Goal: Transaction & Acquisition: Purchase product/service

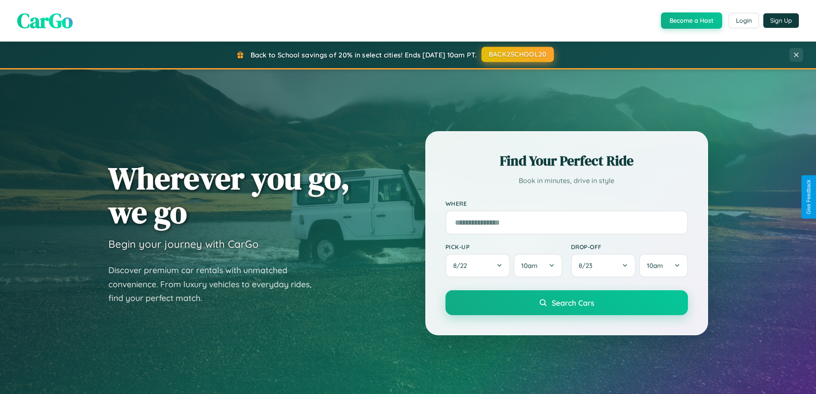
click at [517, 54] on button "BACK2SCHOOL20" at bounding box center [517, 54] width 72 height 15
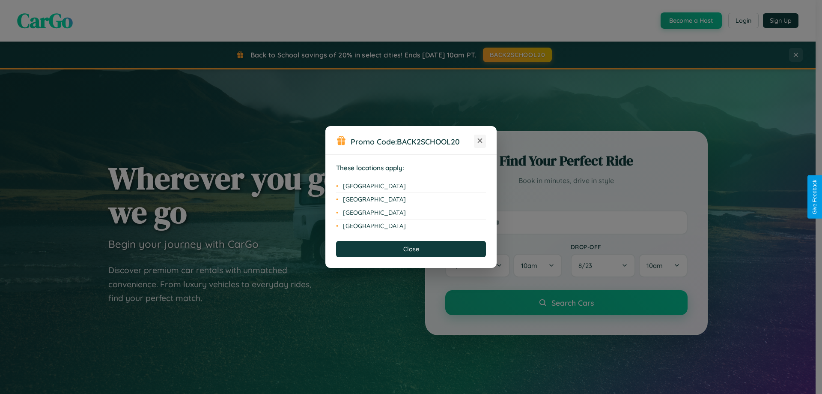
click at [480, 141] on icon at bounding box center [480, 140] width 5 height 5
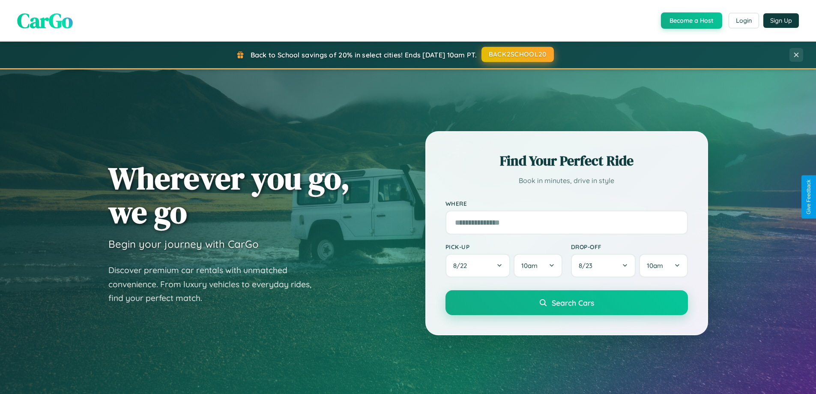
click at [517, 54] on button "BACK2SCHOOL20" at bounding box center [517, 54] width 72 height 15
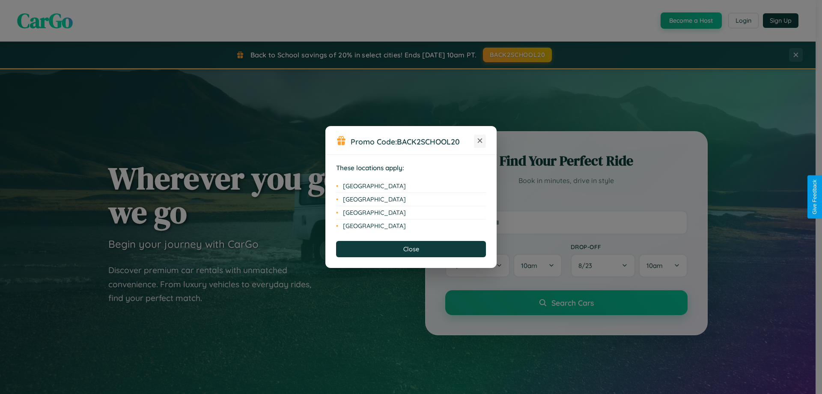
click at [480, 141] on icon at bounding box center [480, 140] width 5 height 5
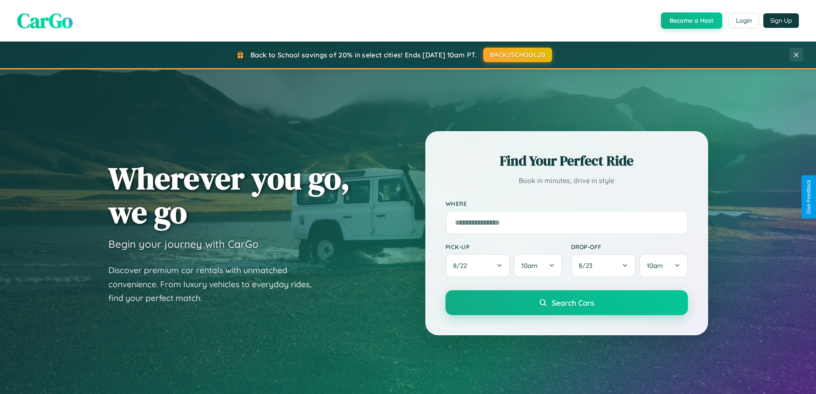
scroll to position [1376, 0]
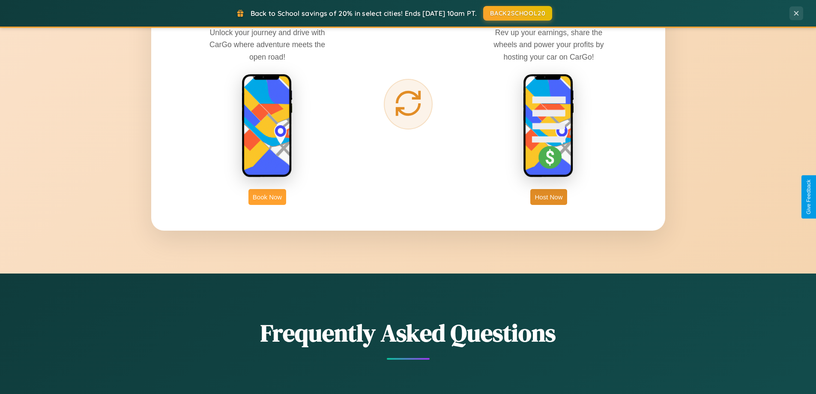
click at [267, 197] on button "Book Now" at bounding box center [267, 197] width 38 height 16
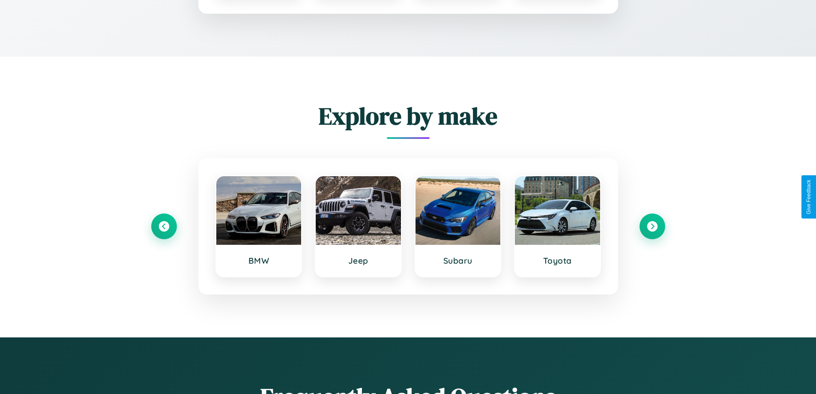
scroll to position [714, 0]
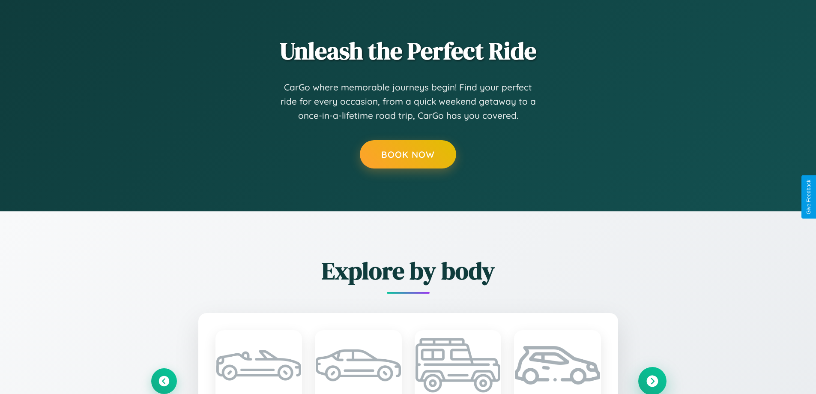
click at [652, 380] on icon at bounding box center [652, 381] width 12 height 12
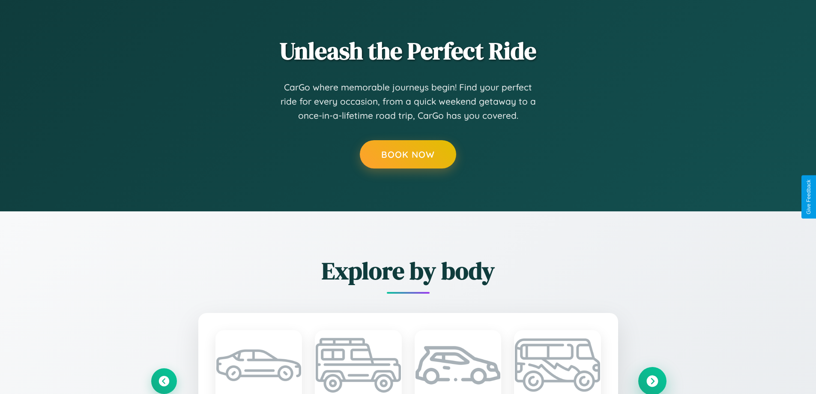
click at [652, 380] on icon at bounding box center [652, 381] width 12 height 12
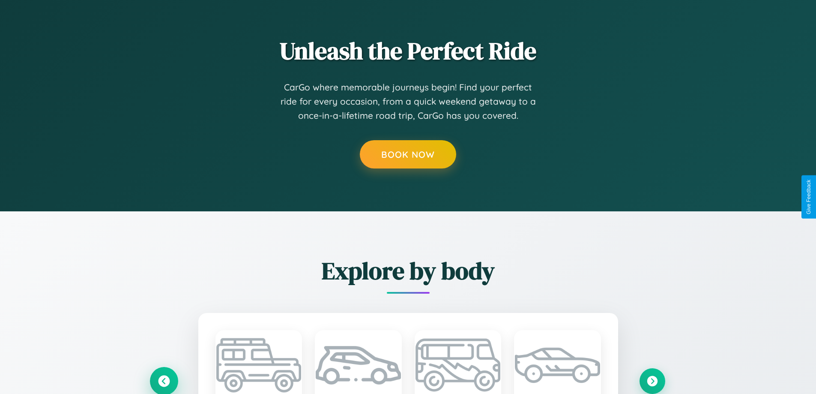
click at [164, 380] on icon at bounding box center [164, 380] width 14 height 14
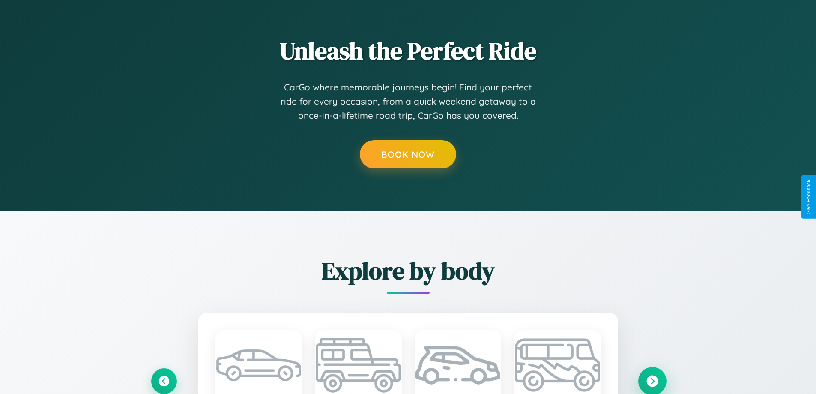
click at [652, 380] on icon at bounding box center [652, 381] width 12 height 12
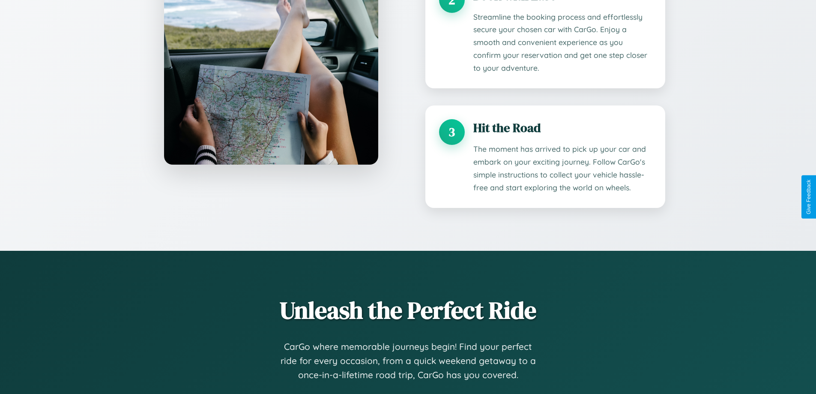
scroll to position [715, 0]
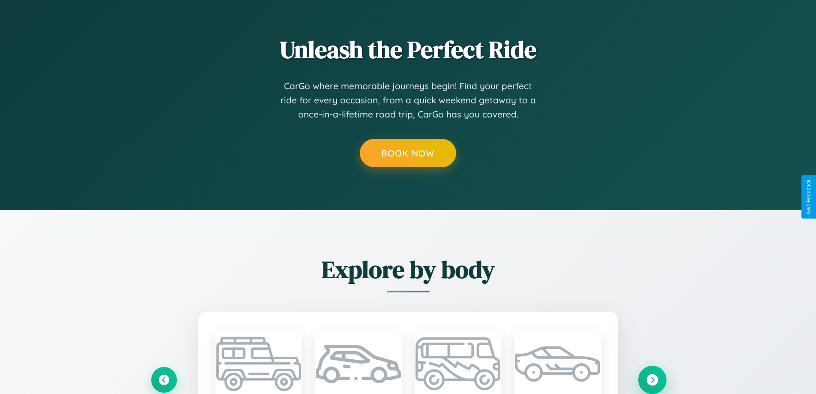
click at [652, 379] on icon at bounding box center [652, 379] width 12 height 12
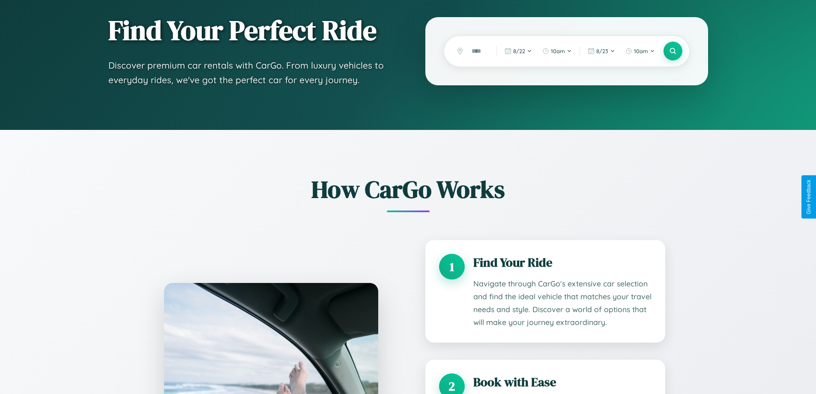
scroll to position [0, 0]
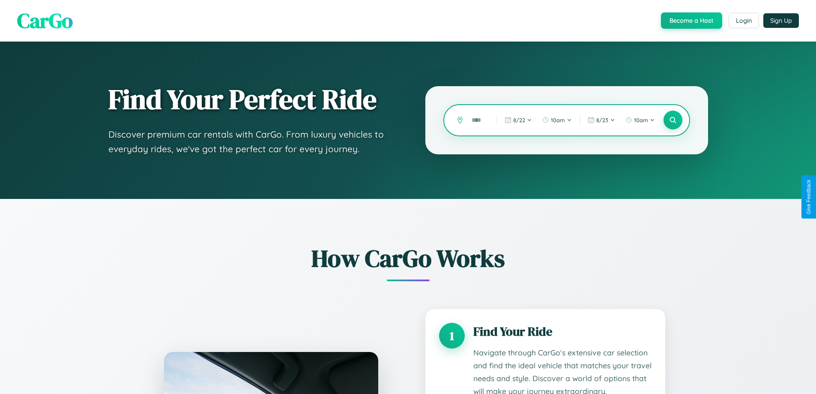
click at [477, 120] on input "text" at bounding box center [477, 120] width 21 height 15
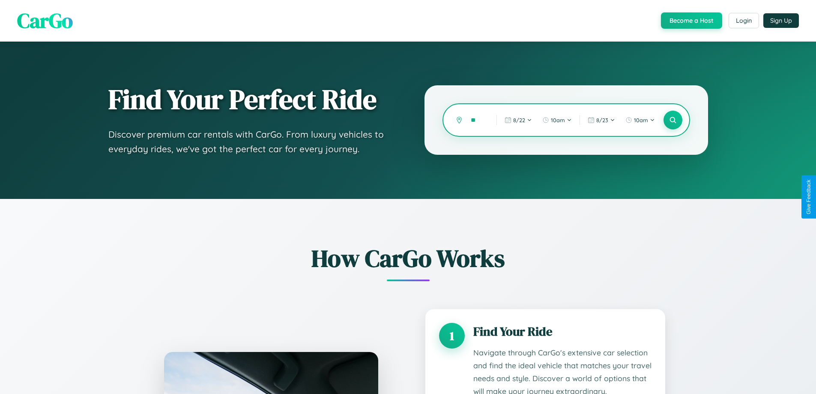
type input "*"
type input "******"
click at [672, 120] on icon at bounding box center [672, 120] width 8 height 8
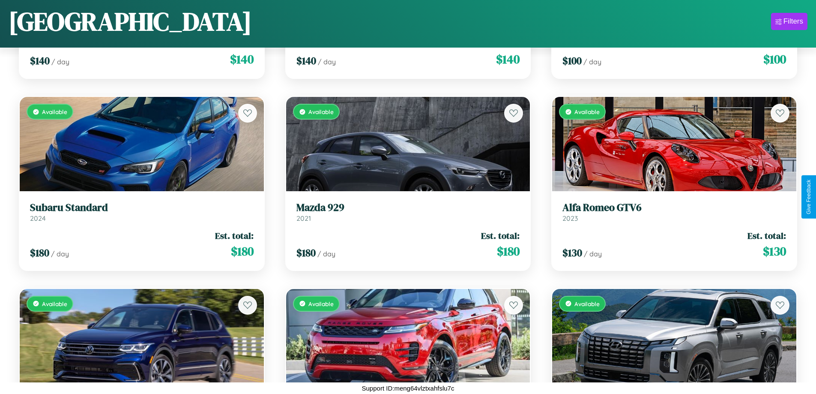
scroll to position [7791, 0]
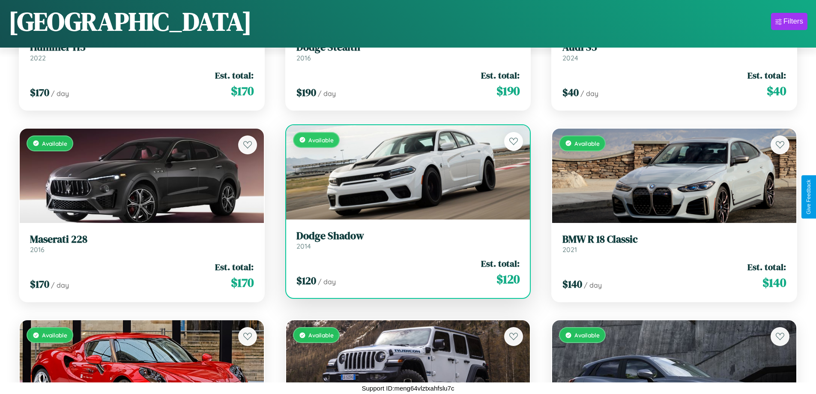
click at [404, 240] on h3 "Dodge Shadow" at bounding box center [408, 236] width 224 height 12
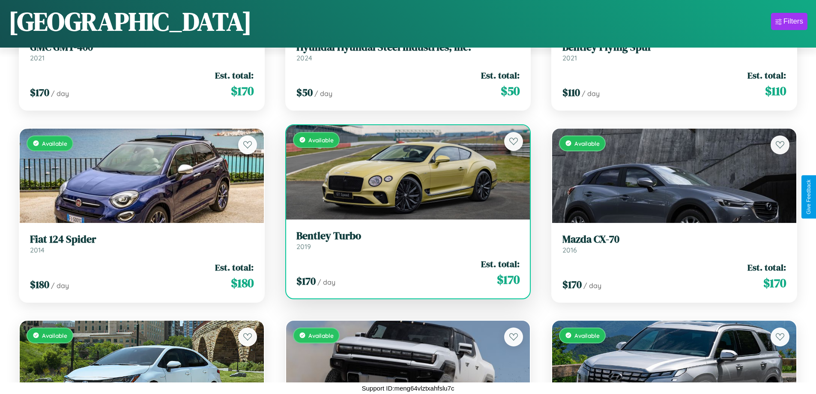
click at [404, 240] on h3 "Bentley Turbo" at bounding box center [408, 236] width 224 height 12
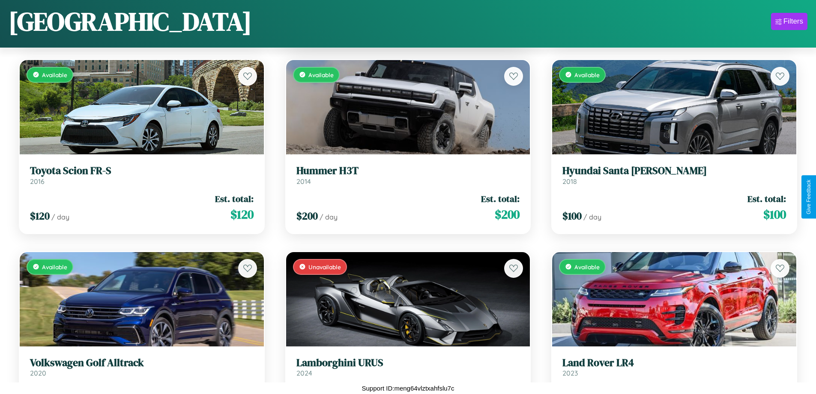
scroll to position [1655, 0]
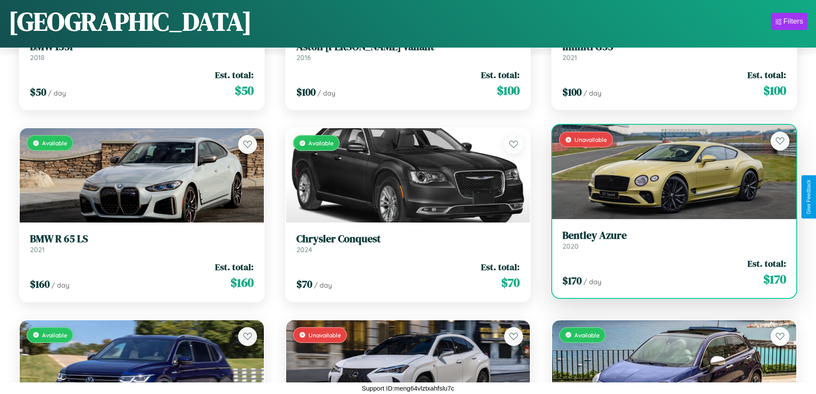
click at [668, 242] on h3 "Bentley Azure" at bounding box center [674, 235] width 224 height 12
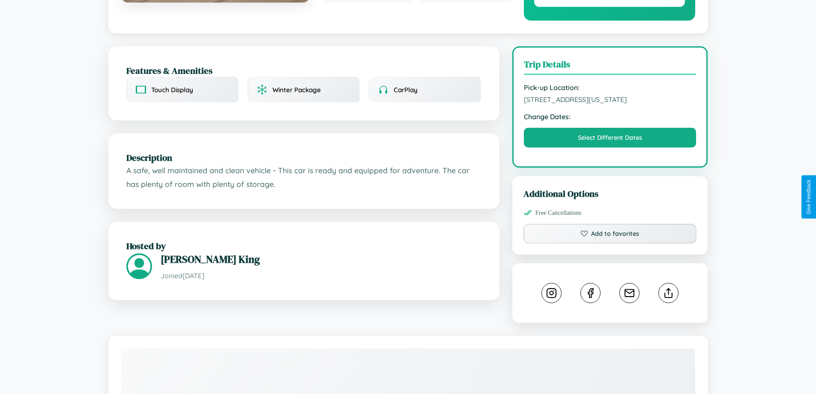
scroll to position [231, 0]
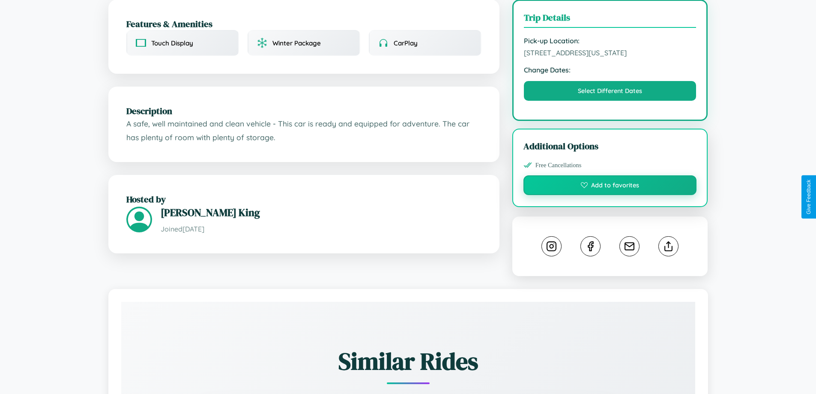
click at [610, 195] on button "Add to favorites" at bounding box center [609, 185] width 173 height 20
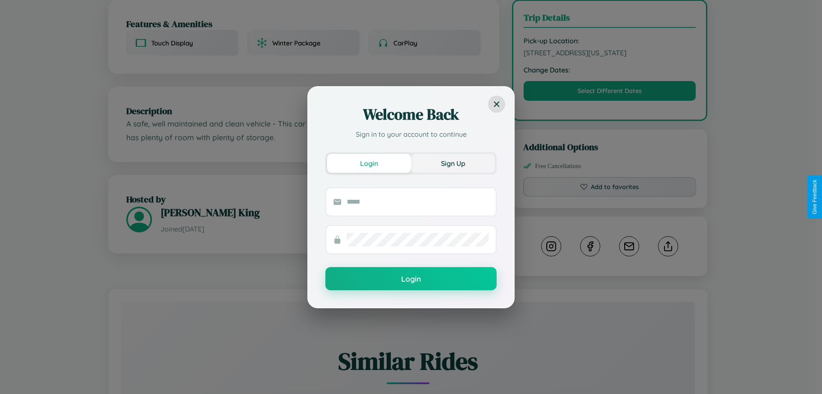
click at [453, 163] on button "Sign Up" at bounding box center [453, 163] width 84 height 19
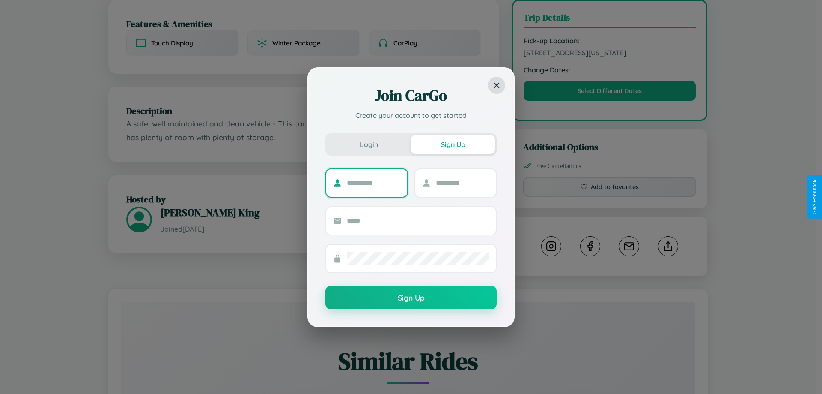
click at [373, 182] on input "text" at bounding box center [374, 183] width 54 height 14
type input "*****"
click at [462, 182] on input "text" at bounding box center [463, 183] width 54 height 14
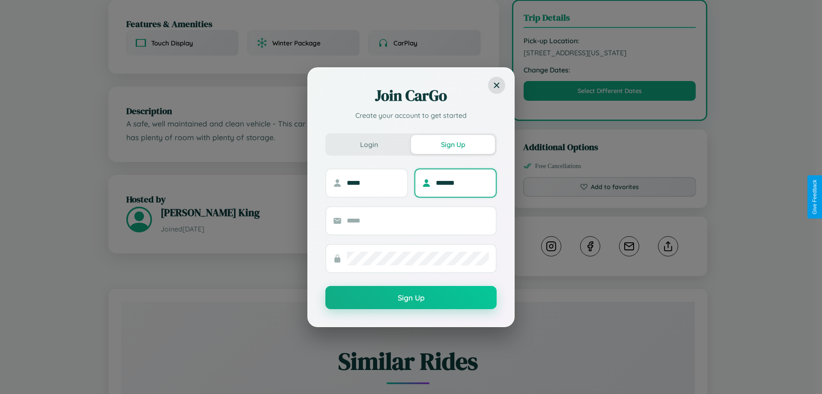
type input "*******"
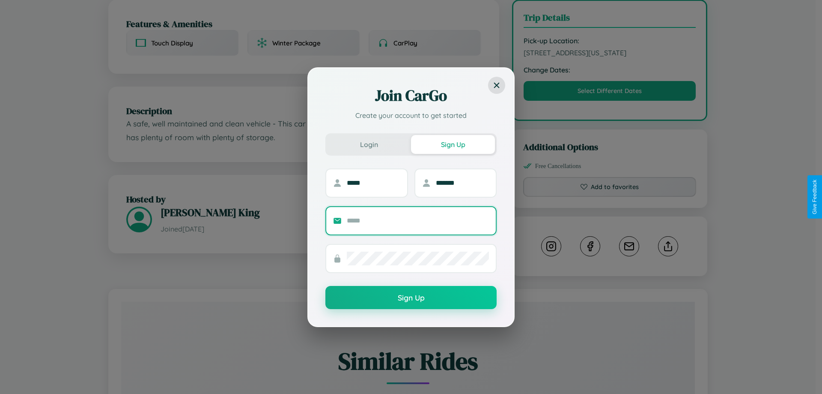
click at [418, 220] on input "text" at bounding box center [418, 221] width 142 height 14
type input "**********"
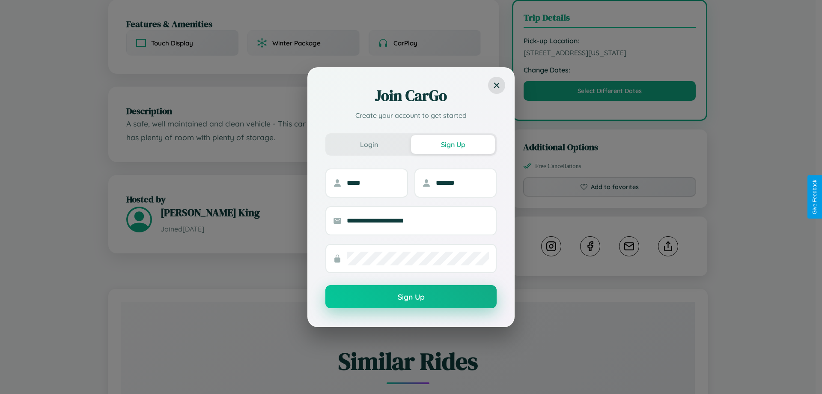
click at [411, 297] on button "Sign Up" at bounding box center [410, 296] width 171 height 23
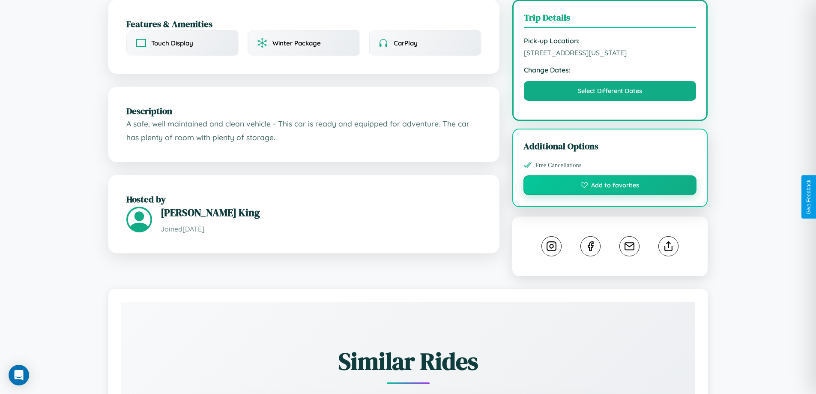
click at [610, 195] on button "Add to favorites" at bounding box center [609, 185] width 173 height 20
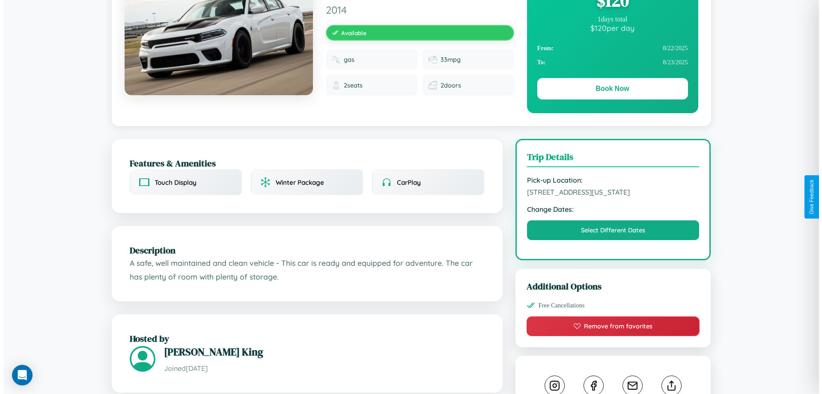
scroll to position [0, 0]
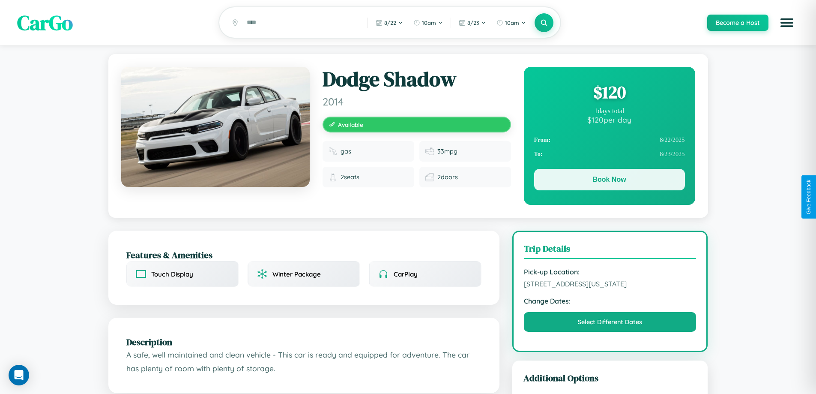
click at [609, 181] on button "Book Now" at bounding box center [609, 179] width 151 height 21
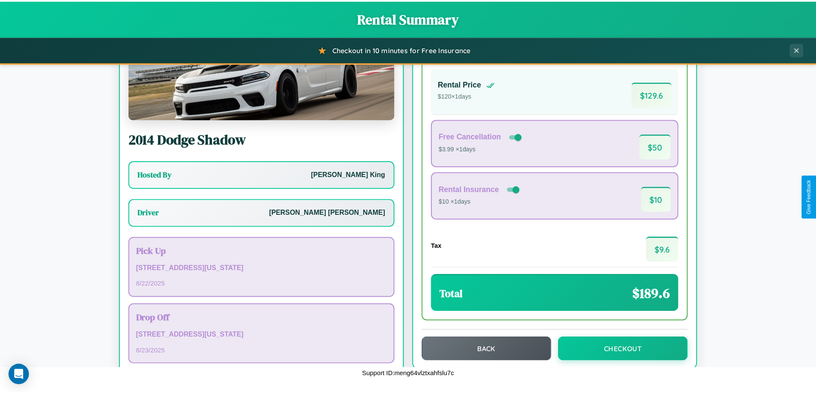
scroll to position [62, 0]
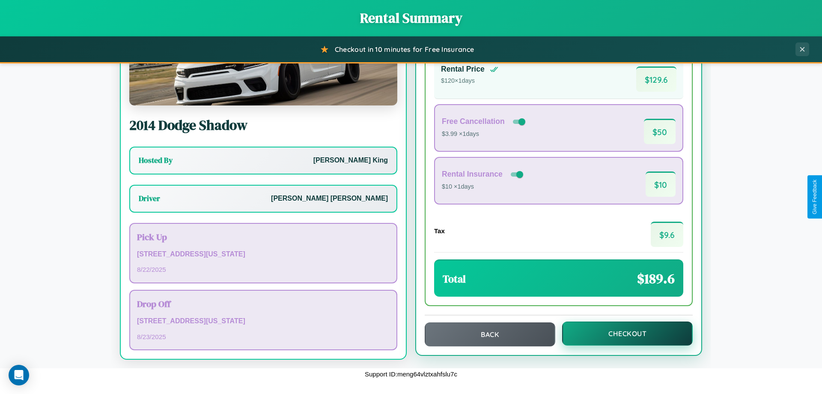
click at [622, 333] on button "Checkout" at bounding box center [627, 333] width 131 height 24
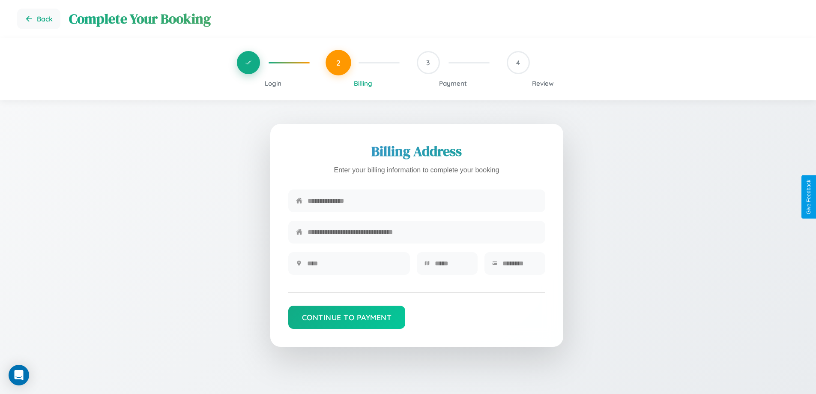
click at [422, 201] on input "text" at bounding box center [422, 200] width 230 height 21
type input "**********"
click at [354, 266] on input "text" at bounding box center [354, 263] width 95 height 21
type input "********"
click at [452, 266] on input "text" at bounding box center [452, 263] width 35 height 21
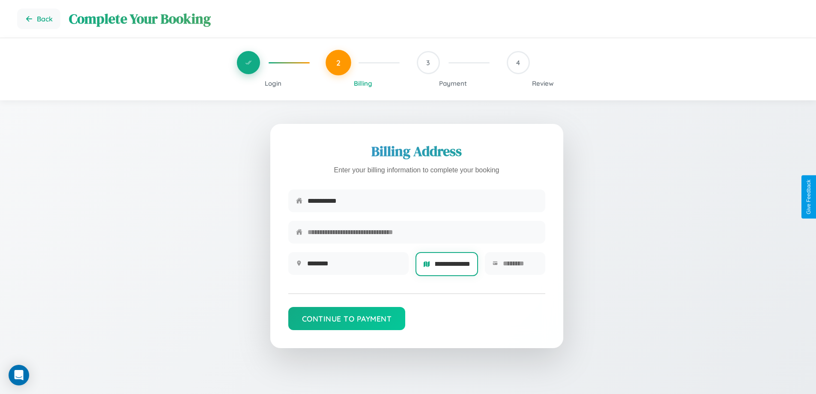
scroll to position [0, 12]
type input "**********"
click at [519, 266] on input "text" at bounding box center [520, 263] width 34 height 21
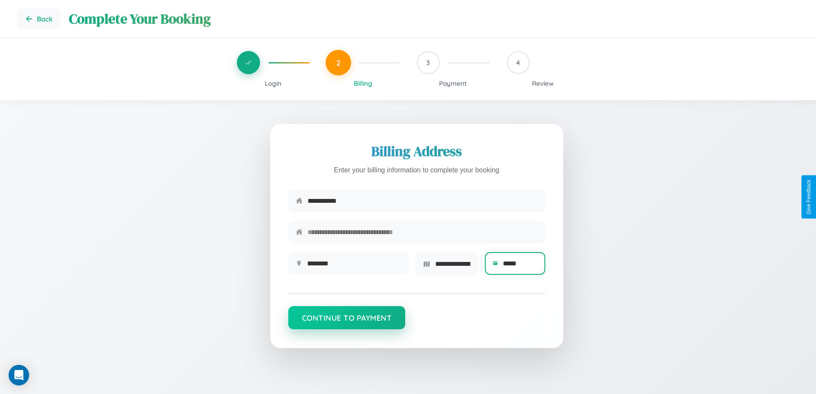
type input "*****"
click at [346, 320] on button "Continue to Payment" at bounding box center [346, 317] width 117 height 23
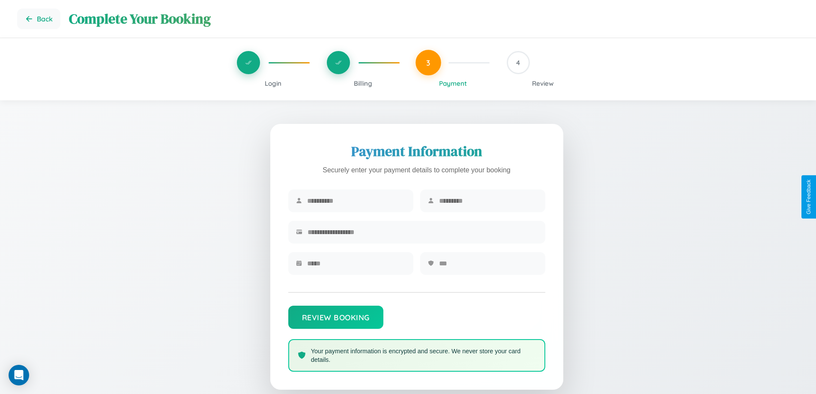
click at [356, 201] on input "text" at bounding box center [356, 200] width 98 height 21
type input "******"
click at [488, 201] on input "text" at bounding box center [488, 200] width 98 height 21
type input "***"
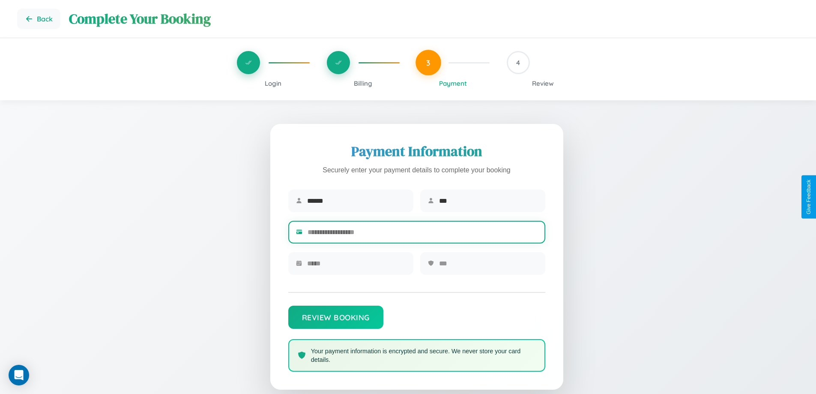
click at [422, 233] on input "text" at bounding box center [422, 231] width 230 height 21
type input "**********"
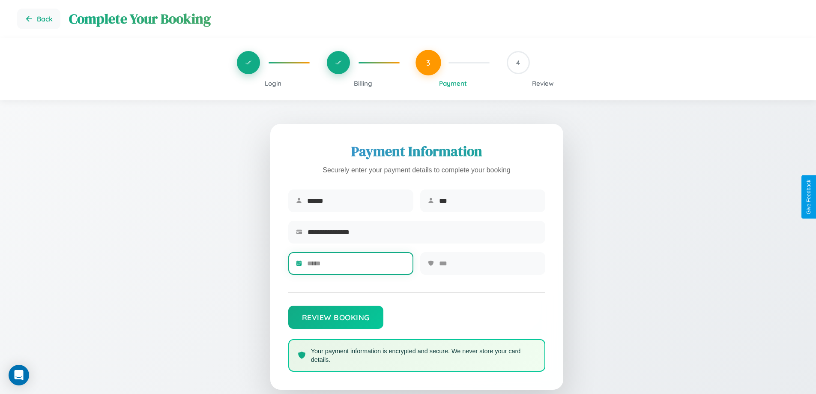
click at [356, 266] on input "text" at bounding box center [356, 263] width 98 height 21
type input "*****"
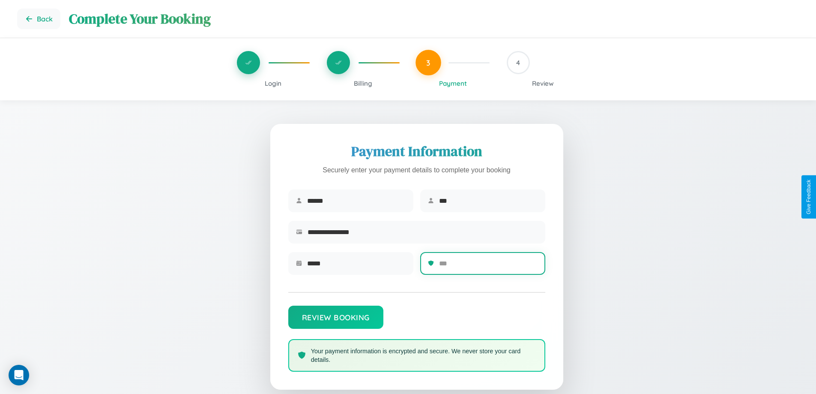
click at [488, 266] on input "text" at bounding box center [488, 263] width 98 height 21
type input "***"
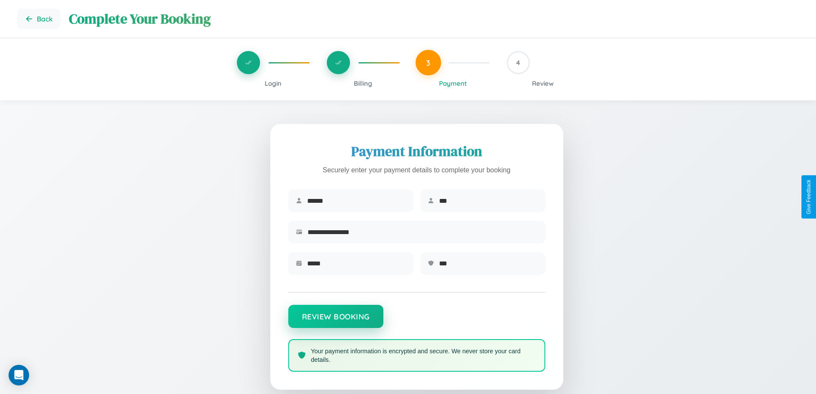
click at [335, 320] on button "Review Booking" at bounding box center [335, 315] width 95 height 23
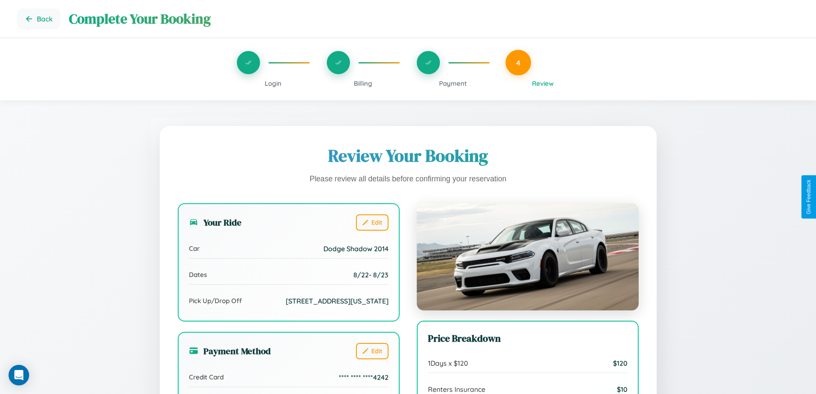
scroll to position [102, 0]
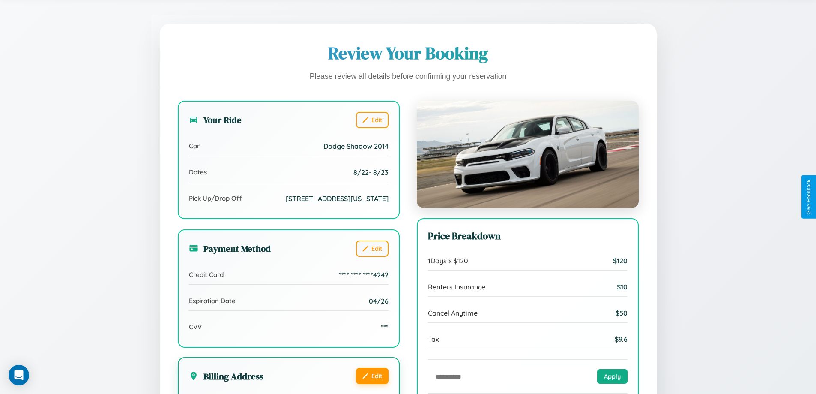
click at [372, 384] on button "Edit" at bounding box center [372, 375] width 33 height 16
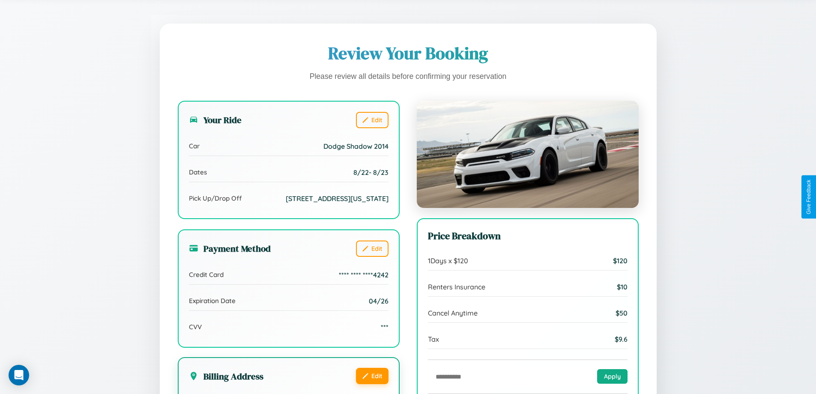
click at [372, 384] on button "Edit" at bounding box center [372, 375] width 33 height 16
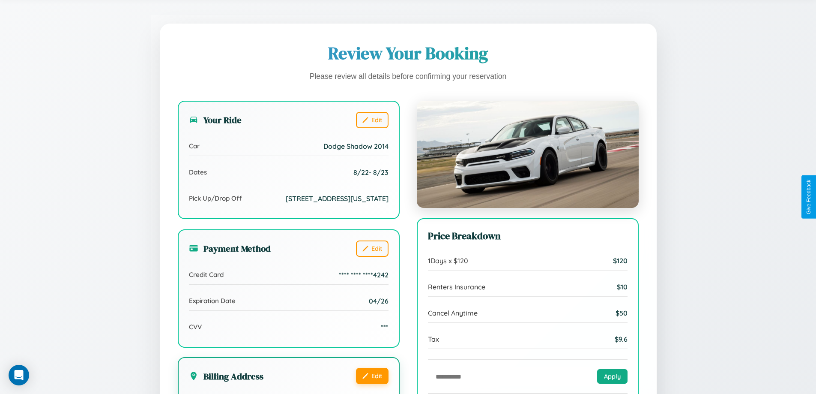
click at [372, 384] on button "Edit" at bounding box center [372, 375] width 33 height 16
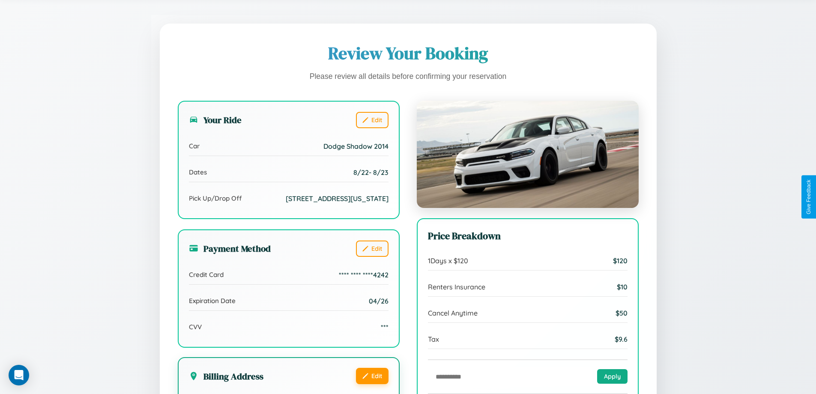
click at [372, 384] on button "Edit" at bounding box center [372, 375] width 33 height 16
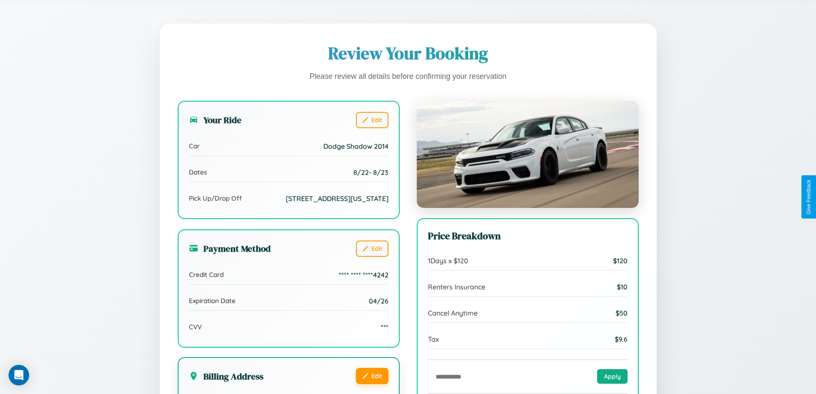
click at [372, 384] on button "Edit" at bounding box center [372, 375] width 33 height 16
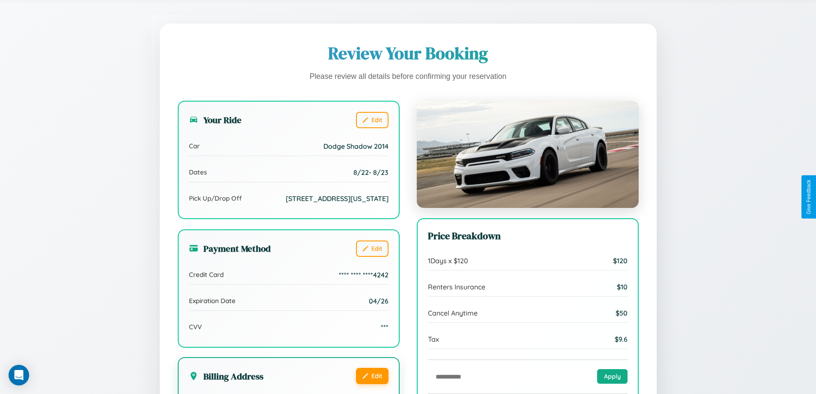
scroll to position [262, 0]
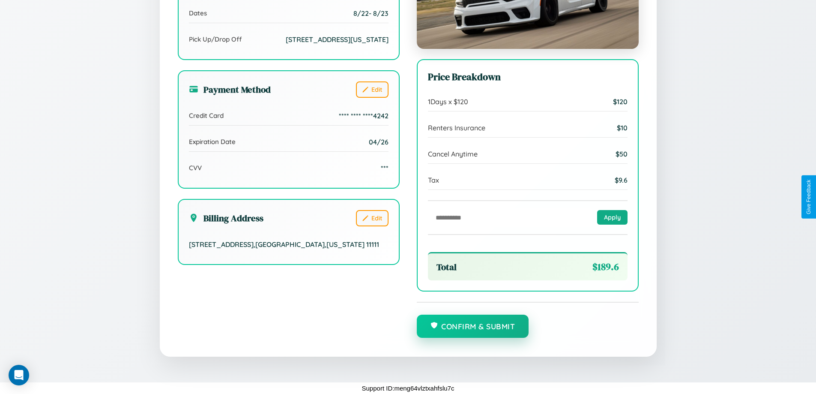
click at [472, 326] on button "Confirm & Submit" at bounding box center [473, 325] width 112 height 23
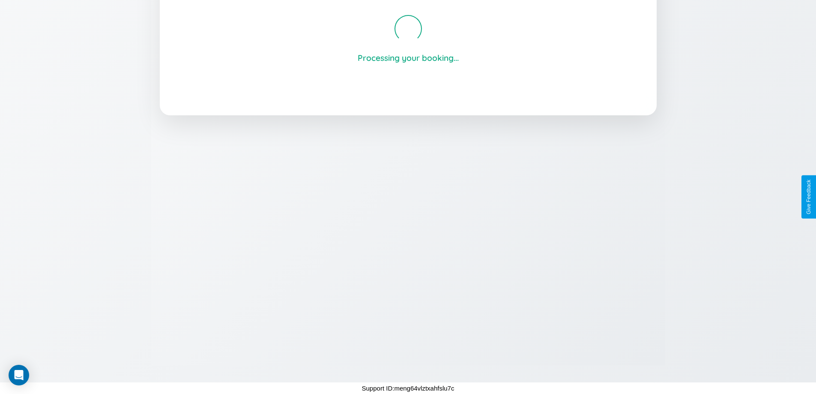
scroll to position [163, 0]
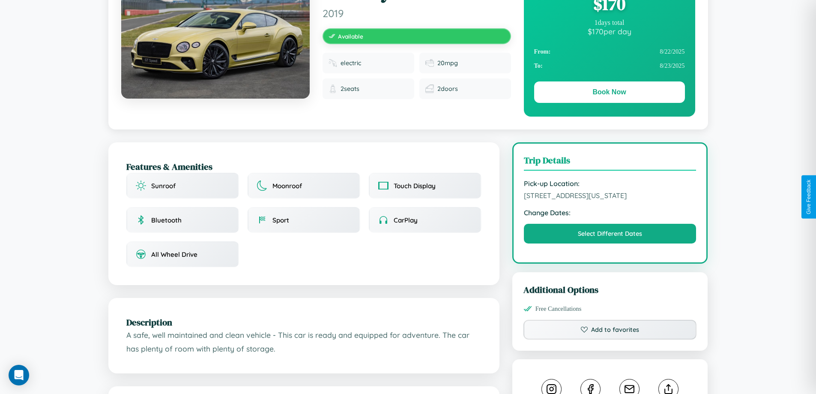
scroll to position [231, 0]
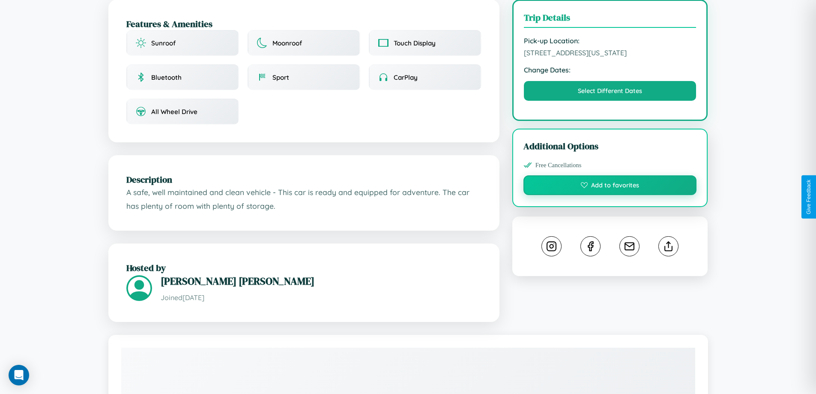
click at [610, 195] on button "Add to favorites" at bounding box center [609, 185] width 173 height 20
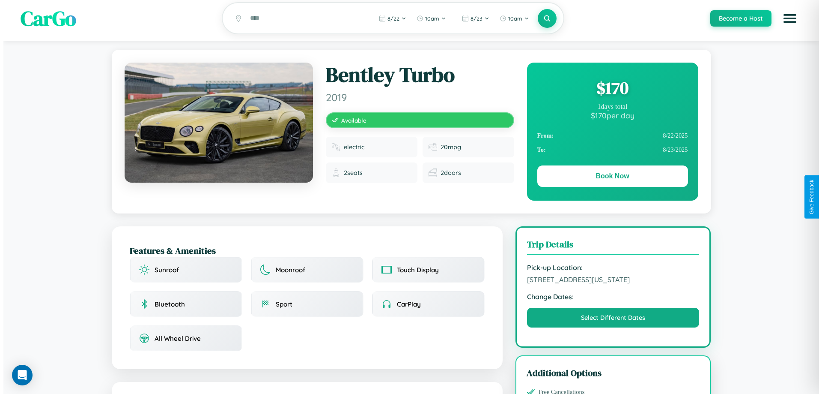
scroll to position [0, 0]
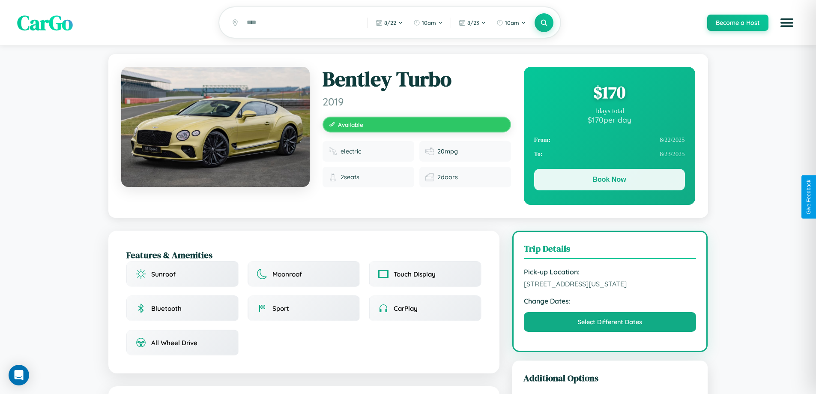
click at [609, 181] on button "Book Now" at bounding box center [609, 179] width 151 height 21
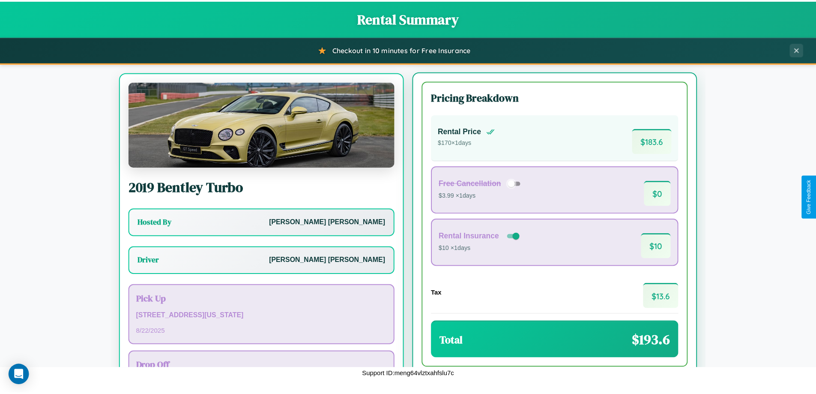
scroll to position [40, 0]
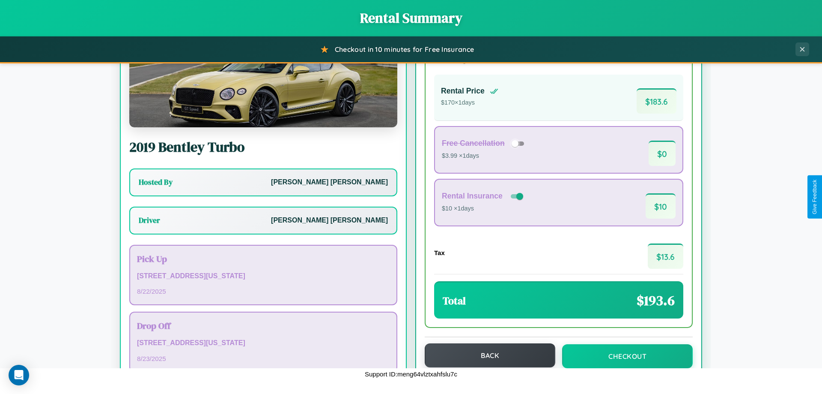
click at [486, 355] on button "Back" at bounding box center [490, 355] width 131 height 24
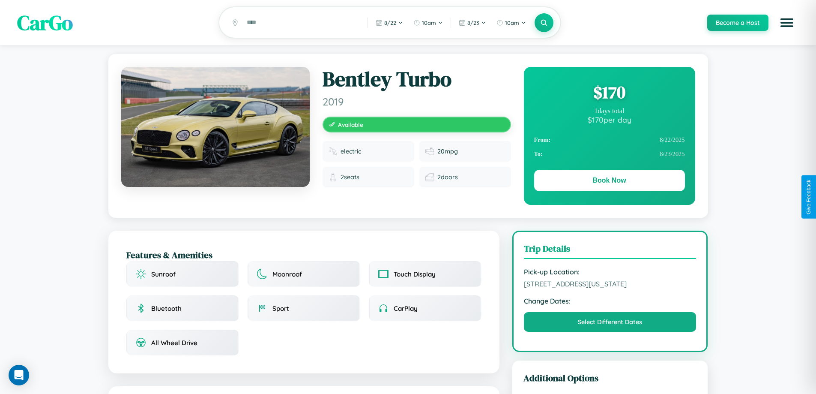
click at [609, 93] on div "$ 170" at bounding box center [609, 92] width 151 height 23
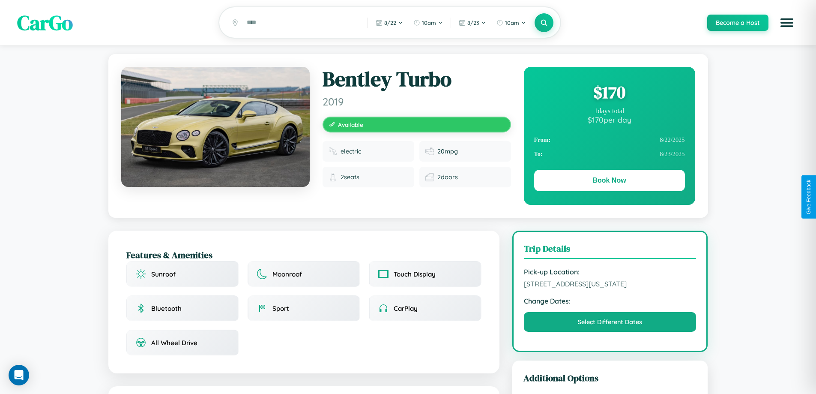
click at [609, 93] on div "$ 170" at bounding box center [609, 92] width 151 height 23
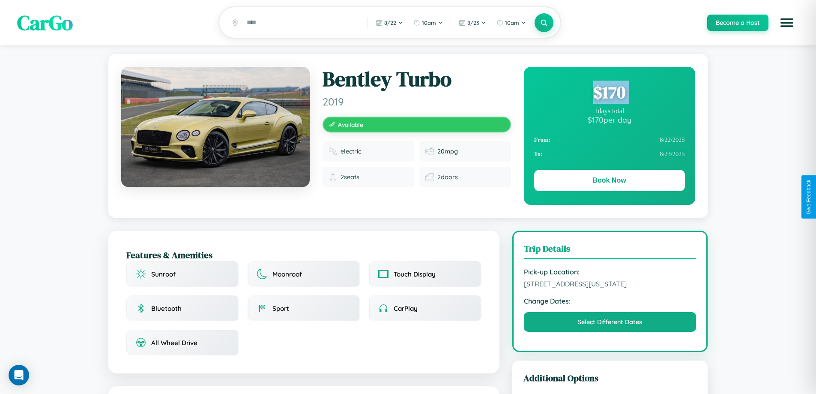
click at [609, 93] on div "$ 170" at bounding box center [609, 92] width 151 height 23
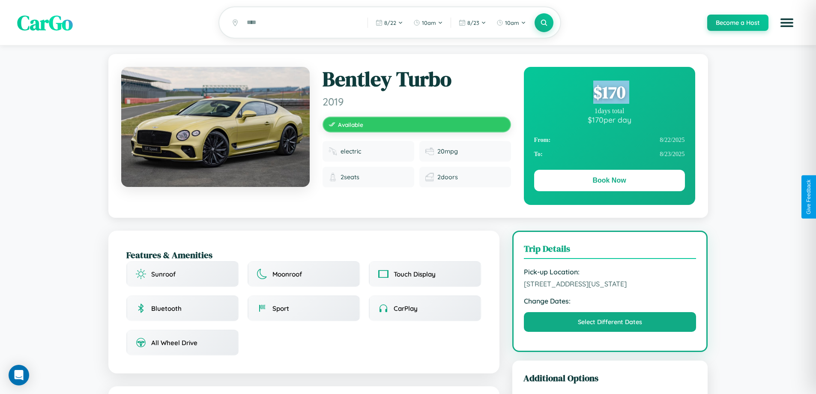
click at [609, 93] on div "$ 170" at bounding box center [609, 92] width 151 height 23
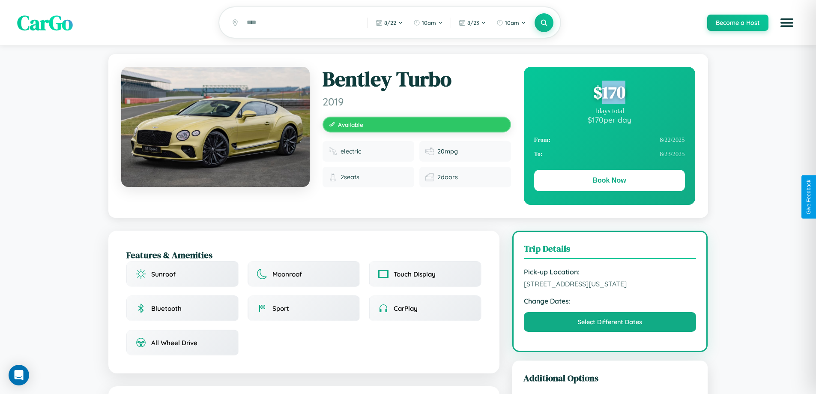
click at [609, 93] on div "$ 170" at bounding box center [609, 92] width 151 height 23
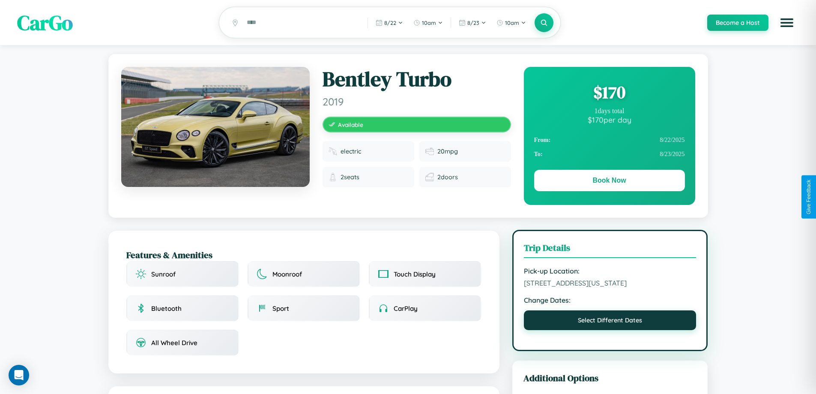
click at [610, 330] on button "Select Different Dates" at bounding box center [610, 320] width 173 height 20
select select "*"
select select "****"
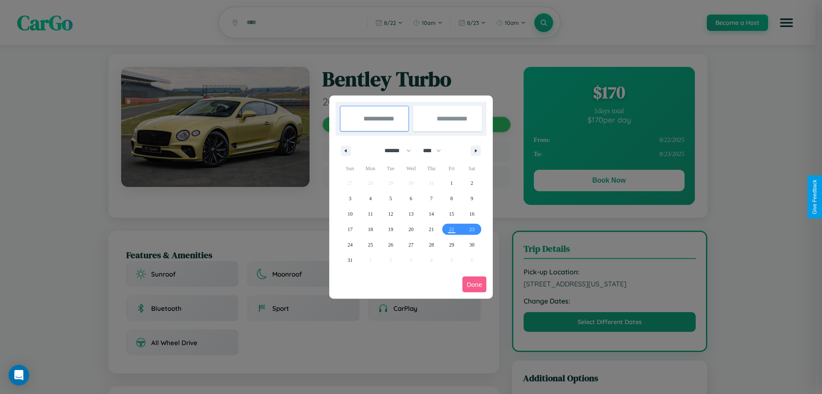
click at [394, 150] on select "******* ******** ***** ***** *** **** **** ****** ********* ******* ******** **…" at bounding box center [396, 150] width 36 height 14
select select "*"
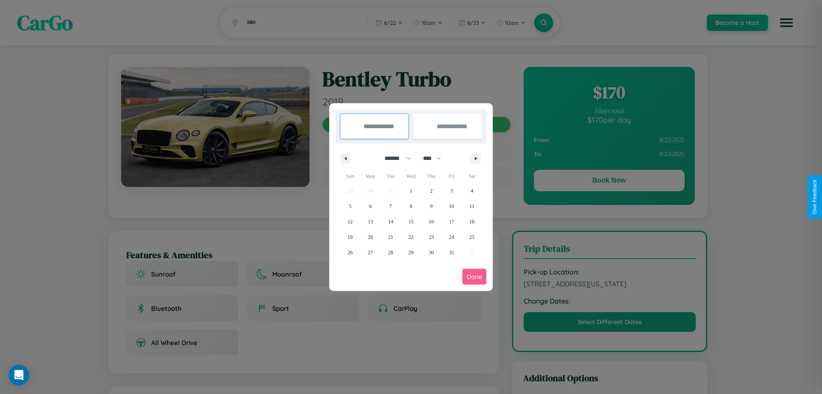
drag, startPoint x: 436, startPoint y: 158, endPoint x: 411, endPoint y: 172, distance: 28.4
click at [436, 158] on select "**** **** **** **** **** **** **** **** **** **** **** **** **** **** **** ****…" at bounding box center [432, 158] width 26 height 14
select select "****"
click at [411, 236] on span "21" at bounding box center [411, 236] width 5 height 15
type input "**********"
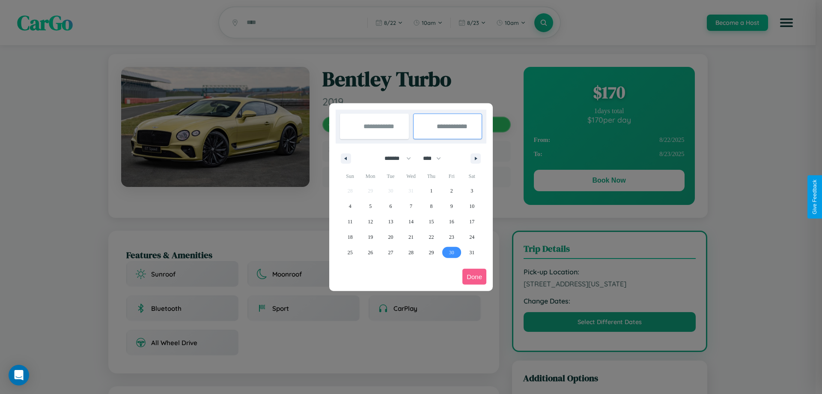
click at [451, 252] on span "30" at bounding box center [451, 252] width 5 height 15
type input "**********"
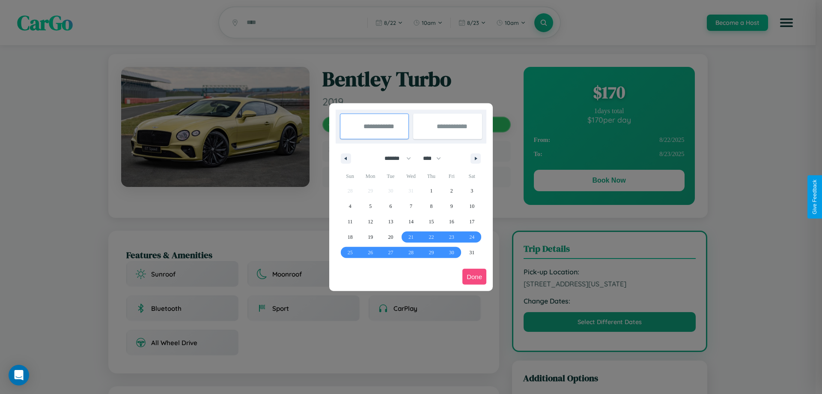
click at [474, 276] on button "Done" at bounding box center [475, 277] width 24 height 16
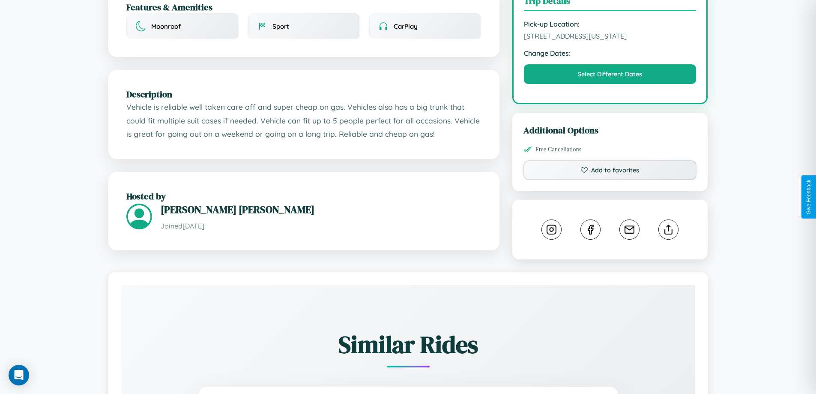
scroll to position [512, 0]
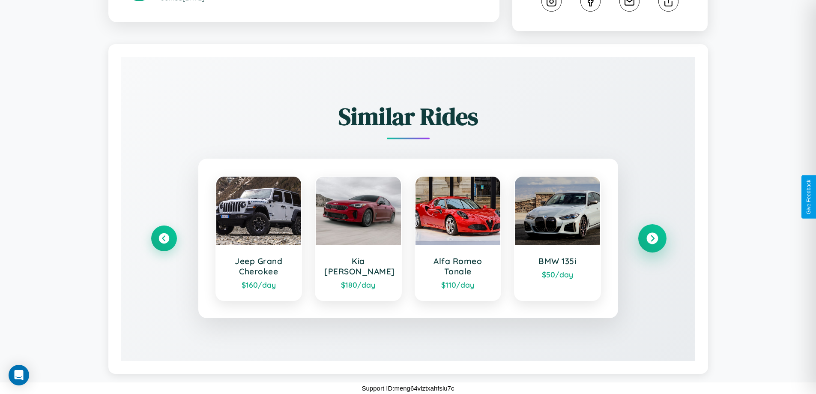
click at [652, 238] on icon at bounding box center [652, 239] width 12 height 12
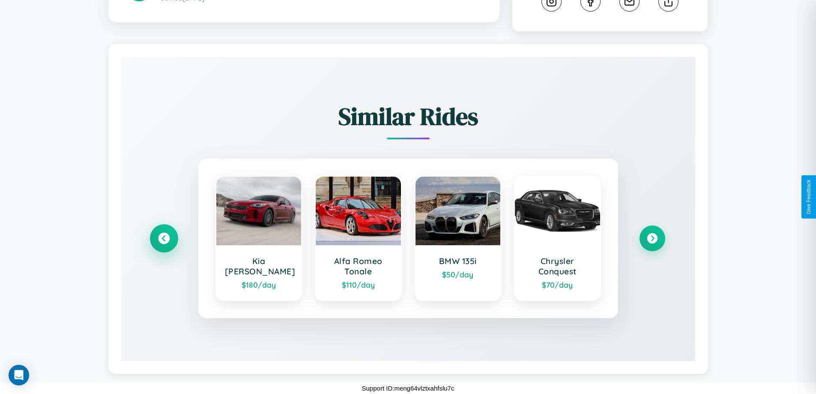
click at [164, 238] on icon at bounding box center [164, 239] width 12 height 12
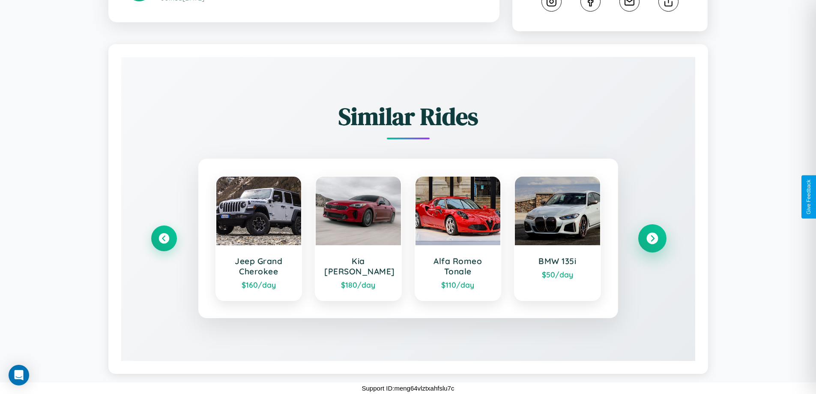
click at [652, 238] on icon at bounding box center [652, 239] width 12 height 12
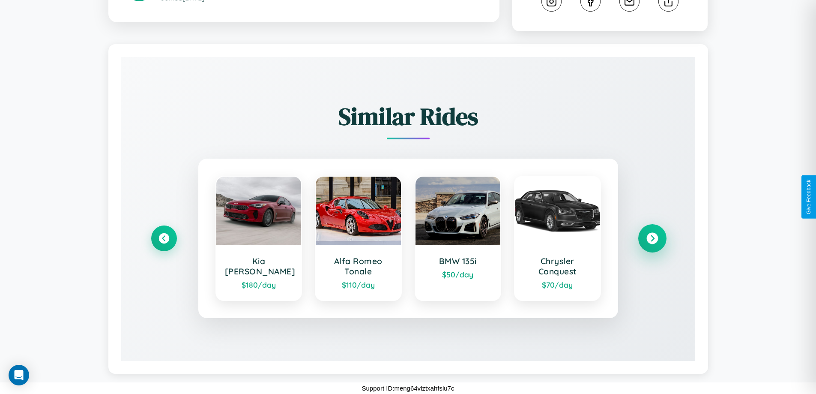
click at [652, 238] on icon at bounding box center [652, 239] width 12 height 12
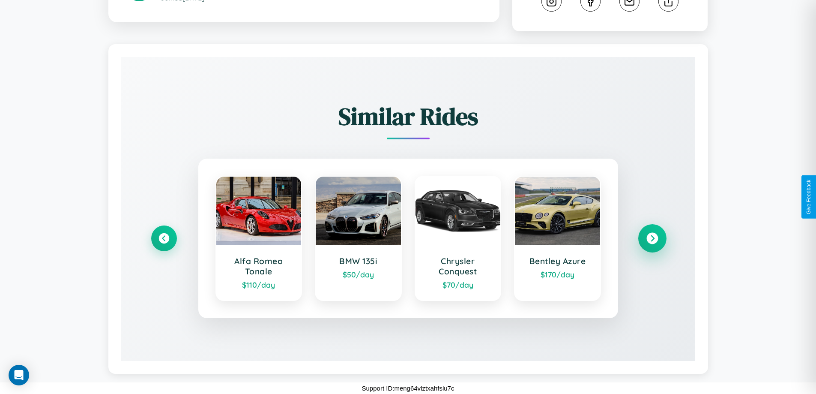
scroll to position [0, 0]
